Goal: Find specific fact: Find specific page/section

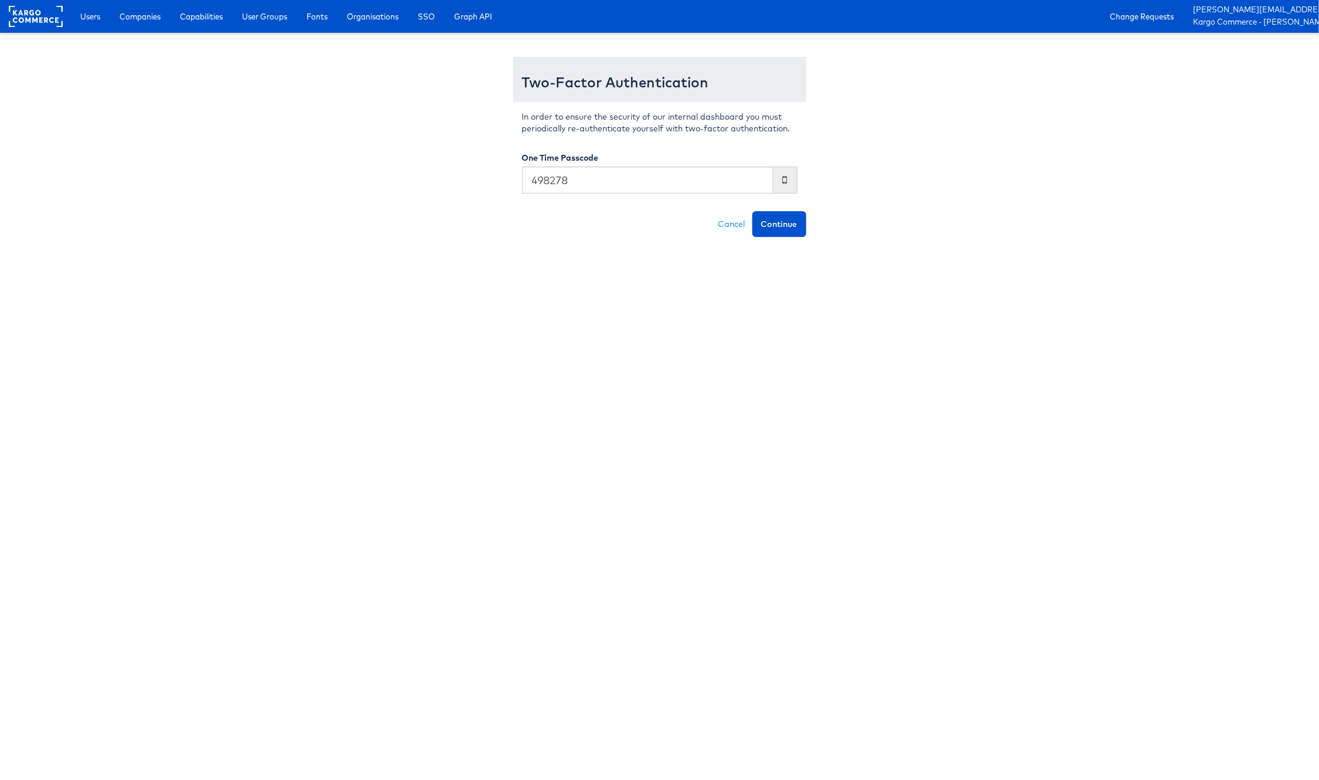
type input "498278"
click at [753, 211] on button "Continue" at bounding box center [780, 224] width 54 height 26
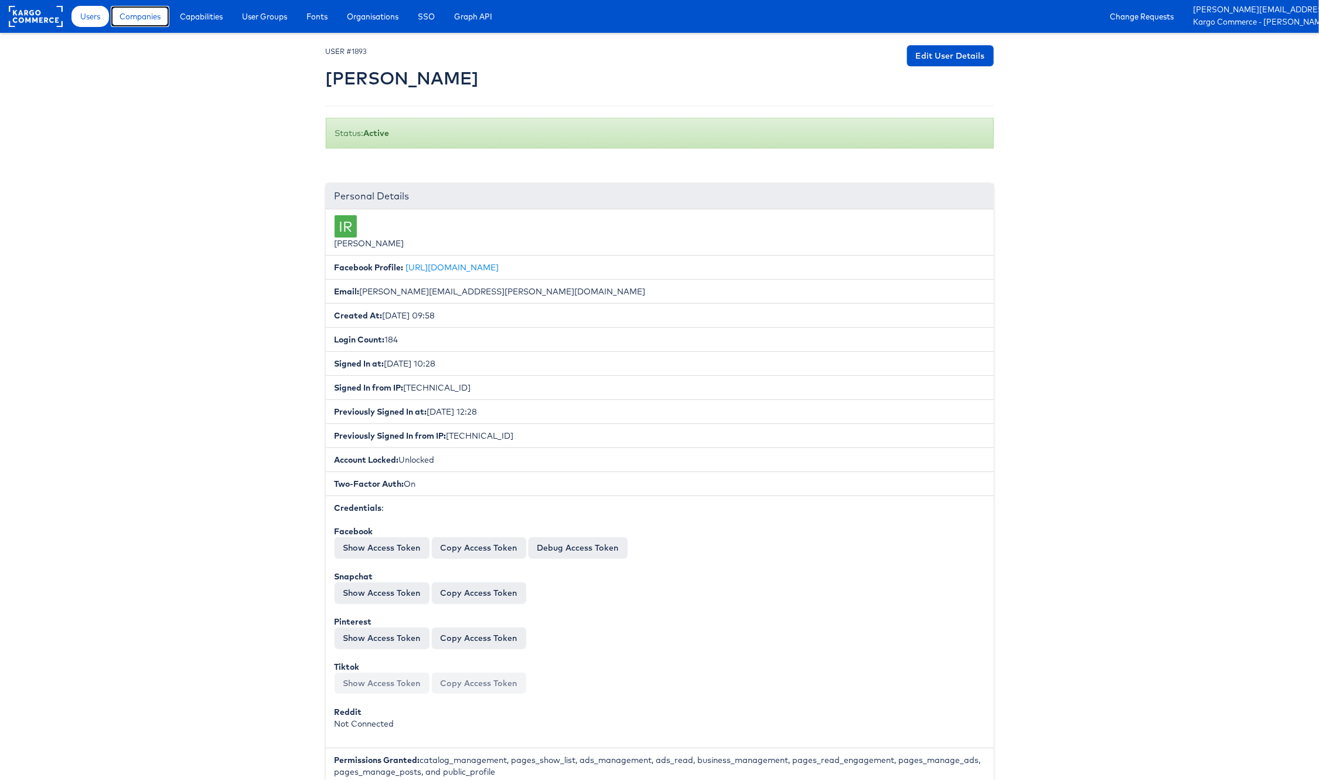
click at [154, 16] on span "Companies" at bounding box center [140, 17] width 41 height 12
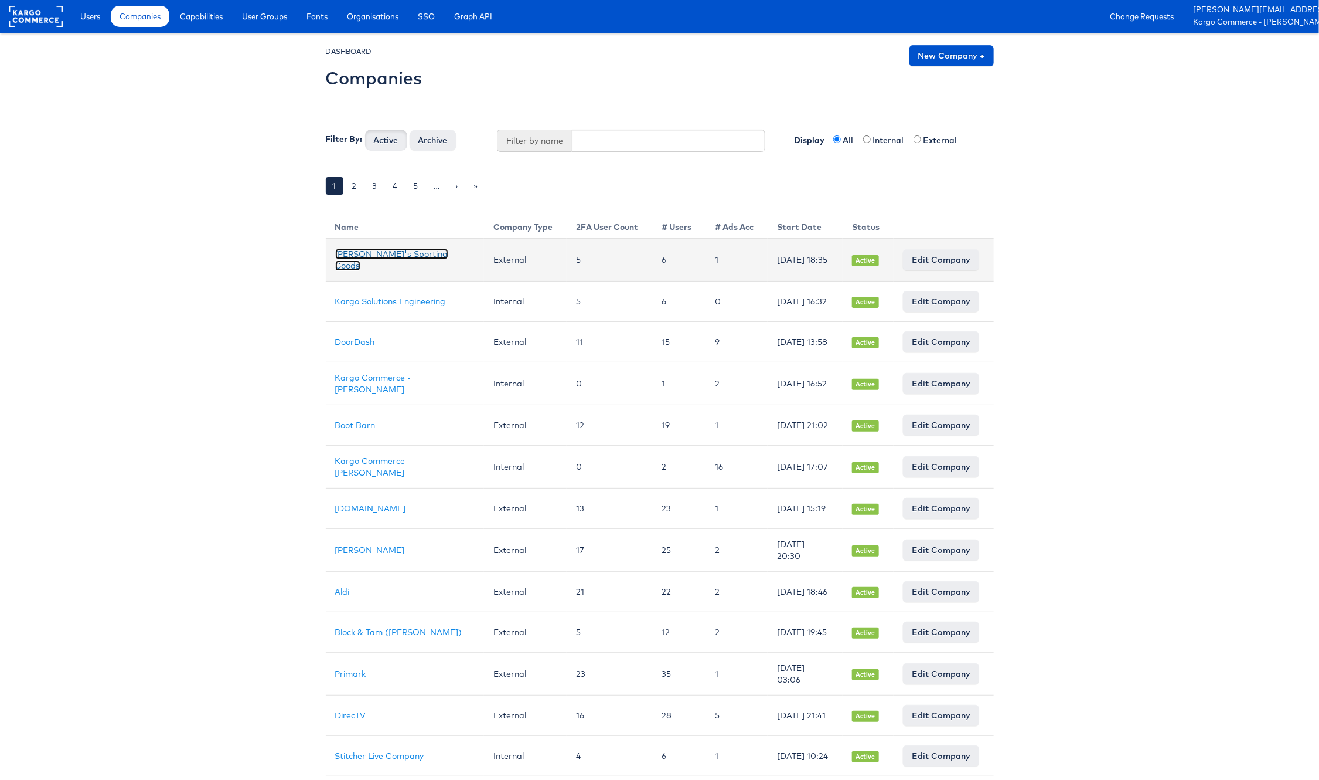
click at [389, 257] on link "[PERSON_NAME]'s Sporting Goods" at bounding box center [391, 260] width 113 height 22
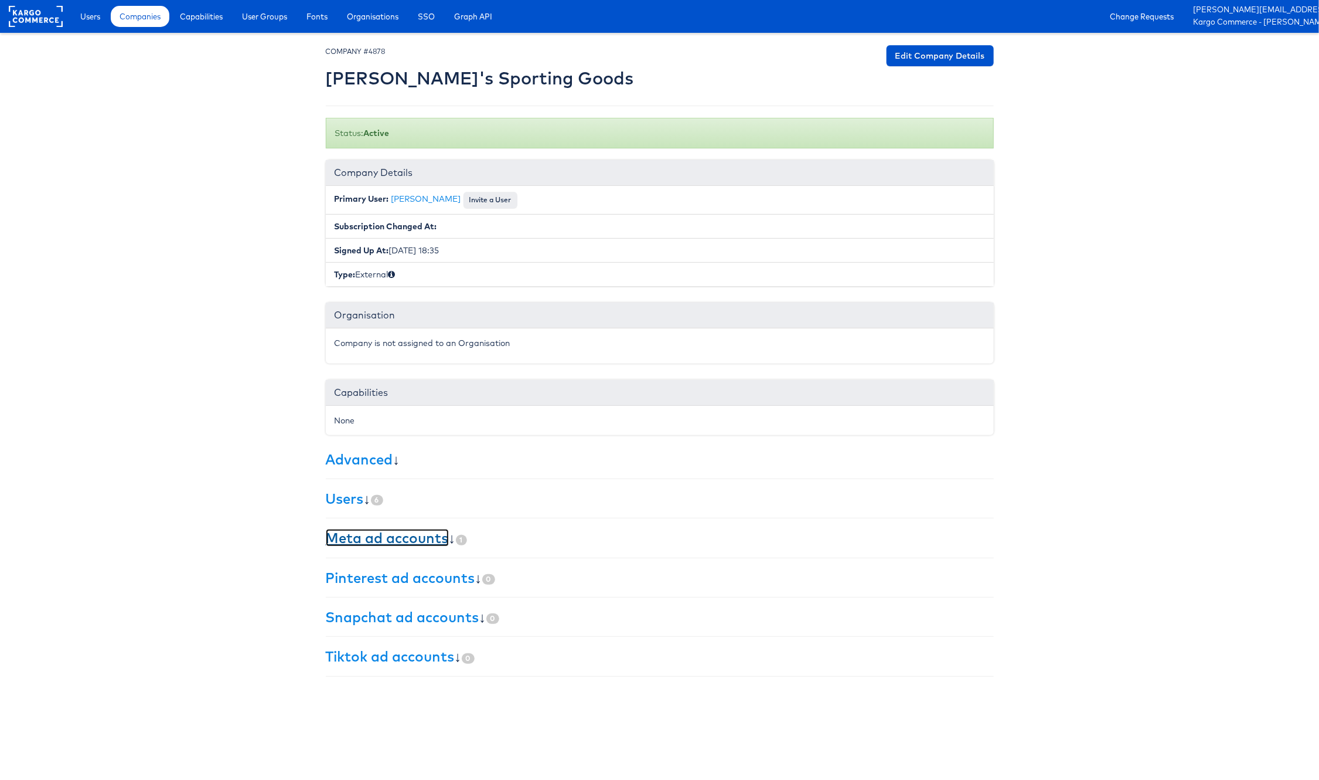
click at [417, 544] on link "Meta ad accounts" at bounding box center [387, 538] width 123 height 18
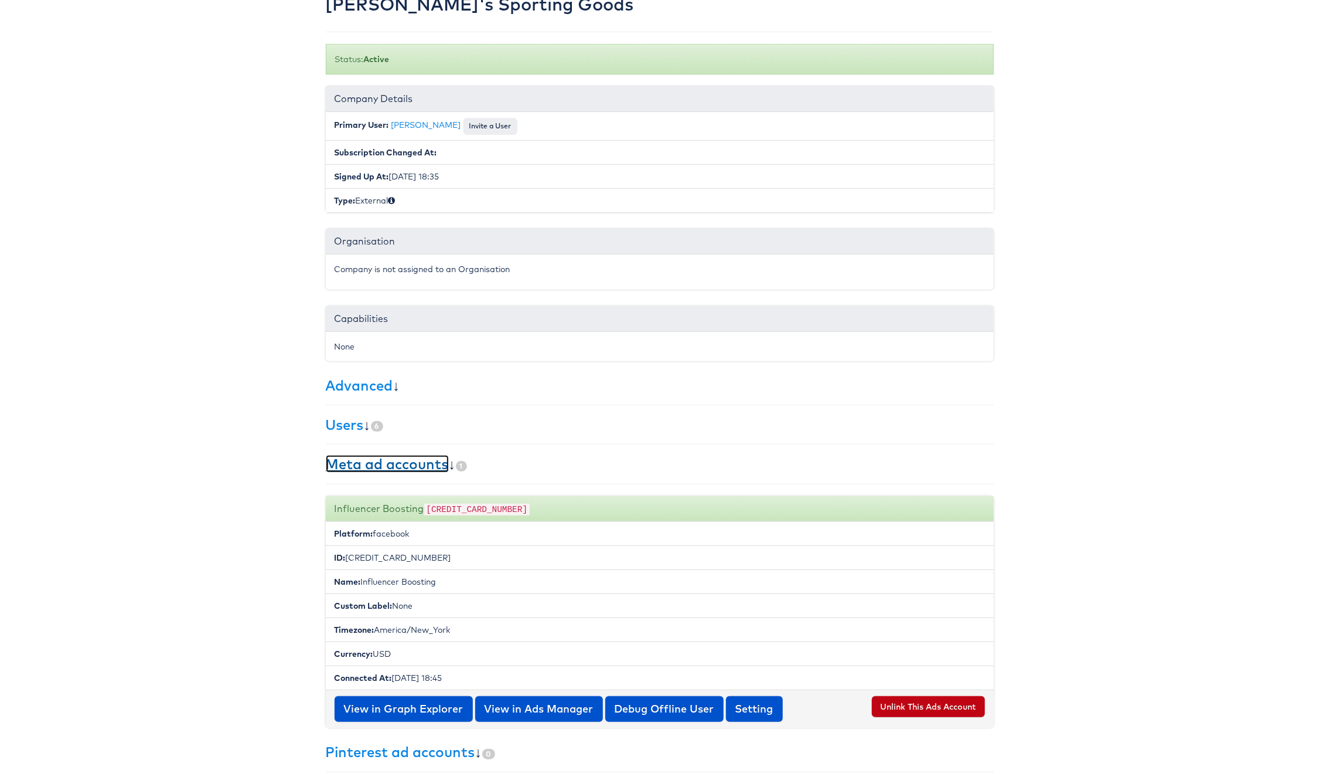
scroll to position [76, 0]
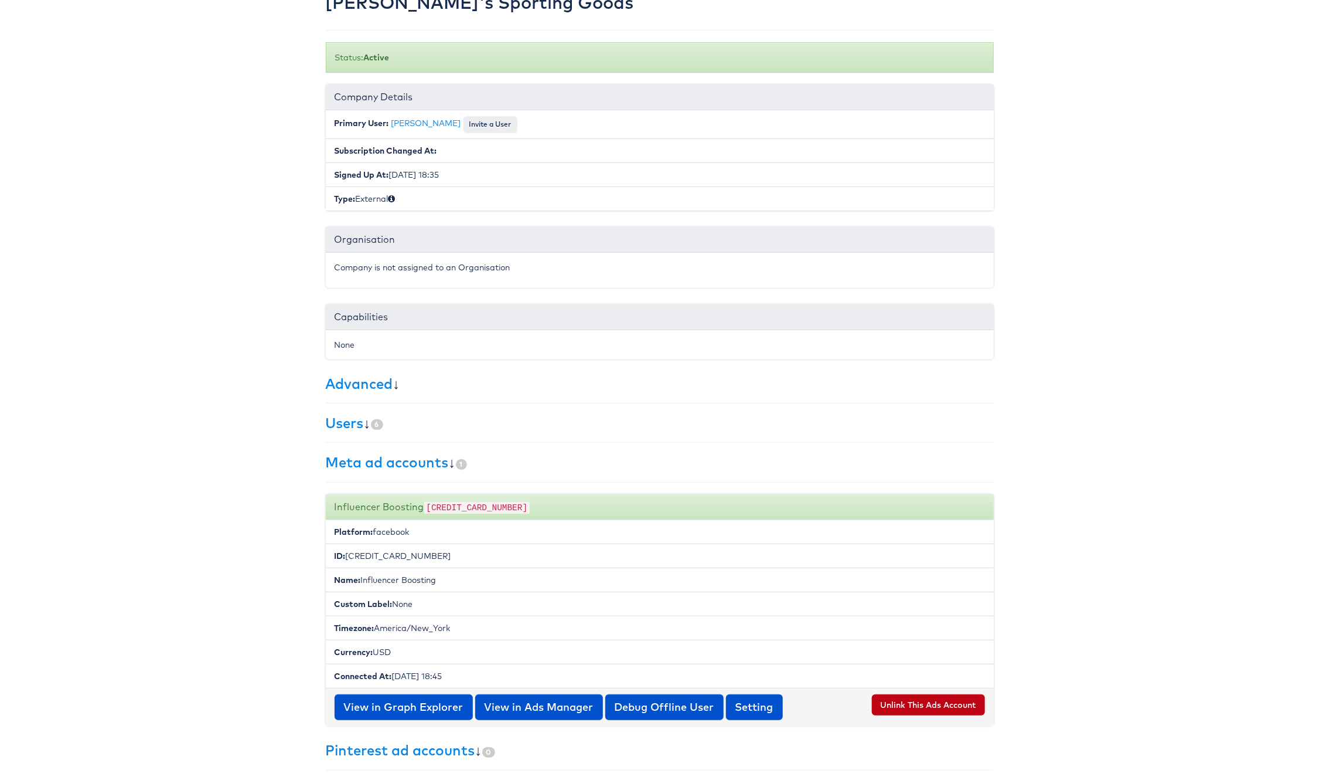
drag, startPoint x: 363, startPoint y: 585, endPoint x: 454, endPoint y: 586, distance: 90.8
click at [454, 586] on li "Name: Influencer Boosting" at bounding box center [660, 579] width 668 height 25
copy li "Influencer Boosting"
click at [387, 560] on li "ID: [CREDIT_CARD_NUMBER]" at bounding box center [660, 555] width 668 height 25
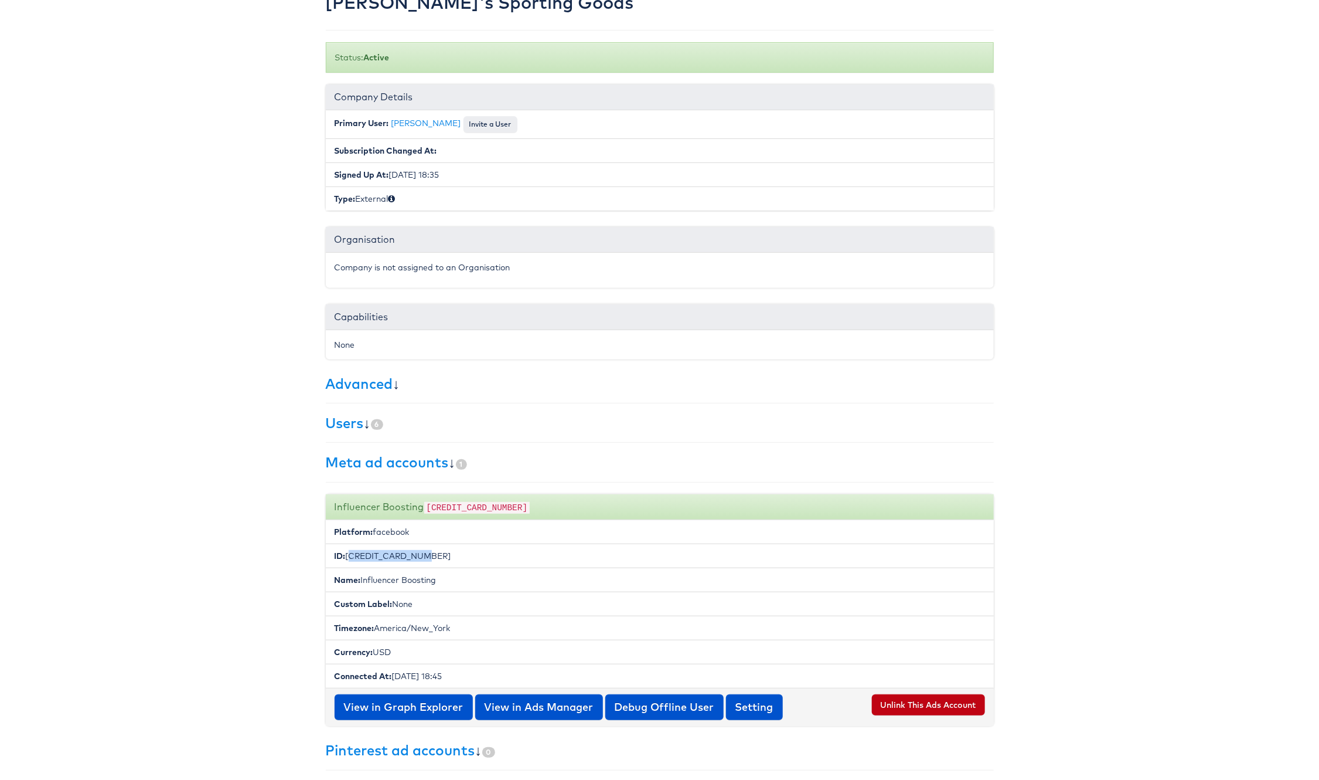
copy li "[CREDIT_CARD_NUMBER]"
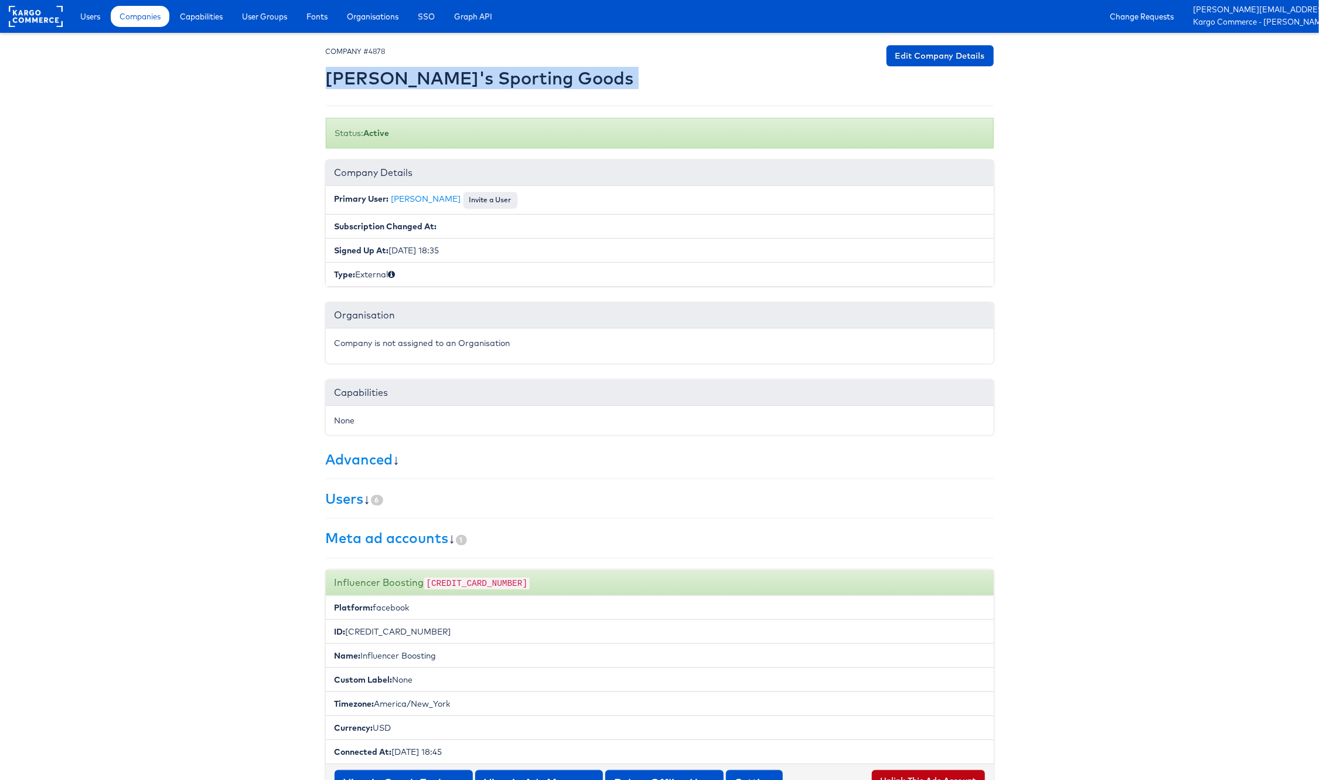
drag, startPoint x: 331, startPoint y: 76, endPoint x: 542, endPoint y: 69, distance: 211.7
click at [542, 69] on div "COMPANY #4878 [PERSON_NAME]'s Sporting Goods Edit Company Details" at bounding box center [660, 69] width 668 height 49
copy div "[PERSON_NAME]'s Sporting Goods Edit Company Details"
